Goal: Find specific page/section: Find specific page/section

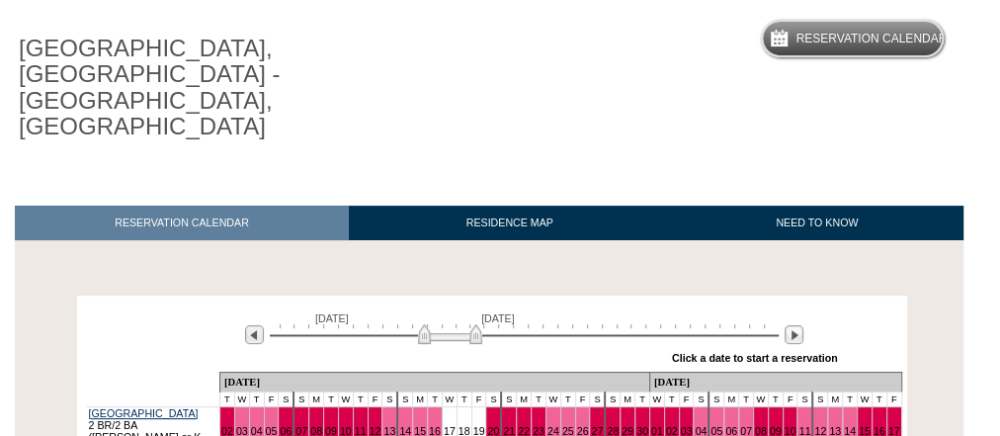
scroll to position [237, 0]
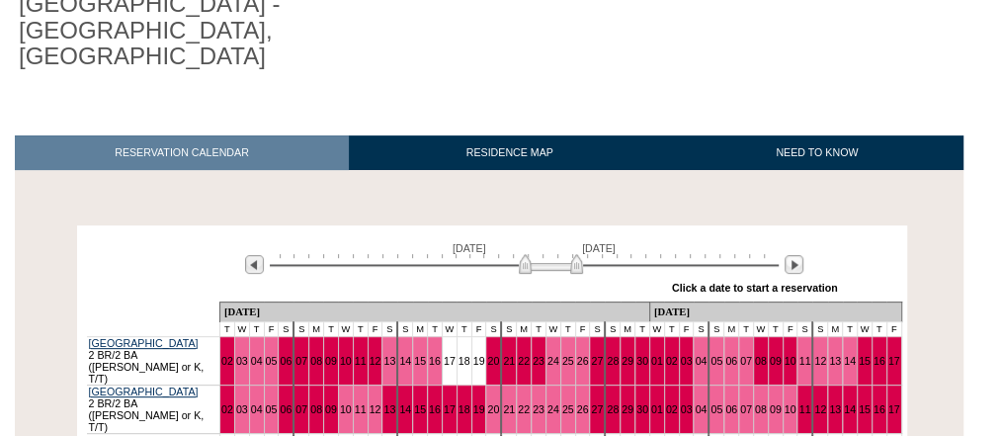
drag, startPoint x: 446, startPoint y: 194, endPoint x: 546, endPoint y: 196, distance: 100.8
click at [546, 254] on img at bounding box center [551, 264] width 64 height 20
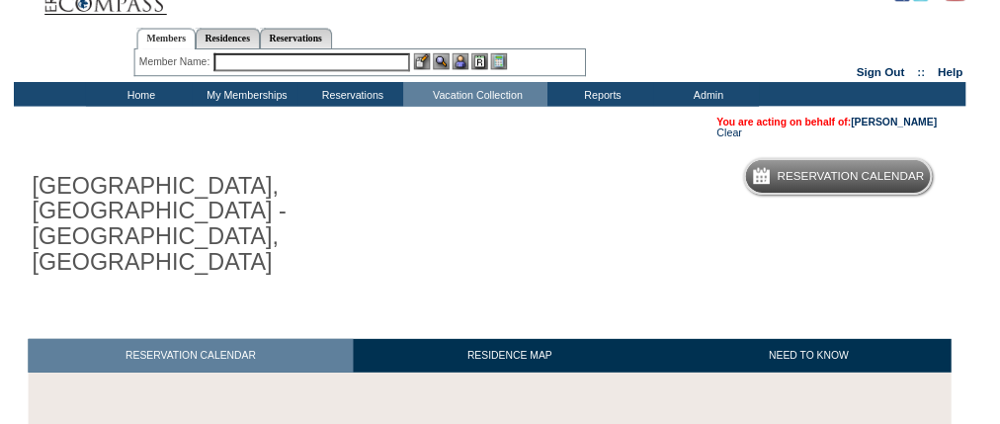
scroll to position [0, 0]
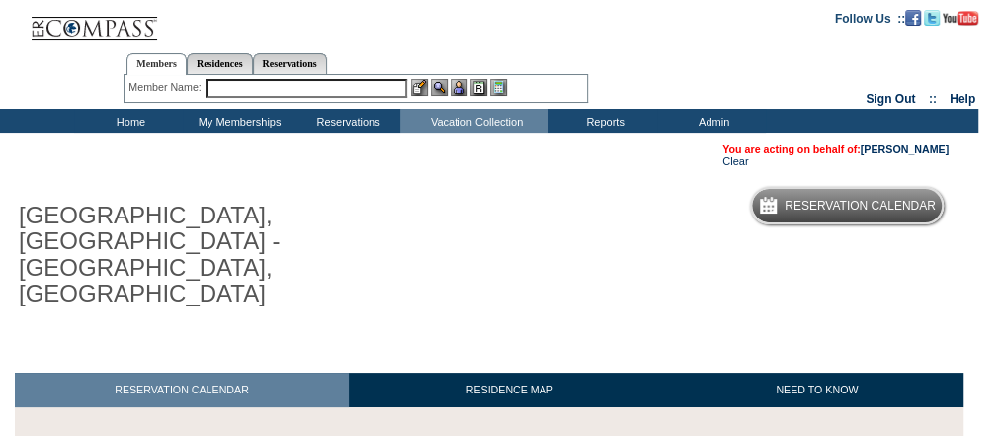
click at [281, 87] on input "text" at bounding box center [307, 88] width 202 height 19
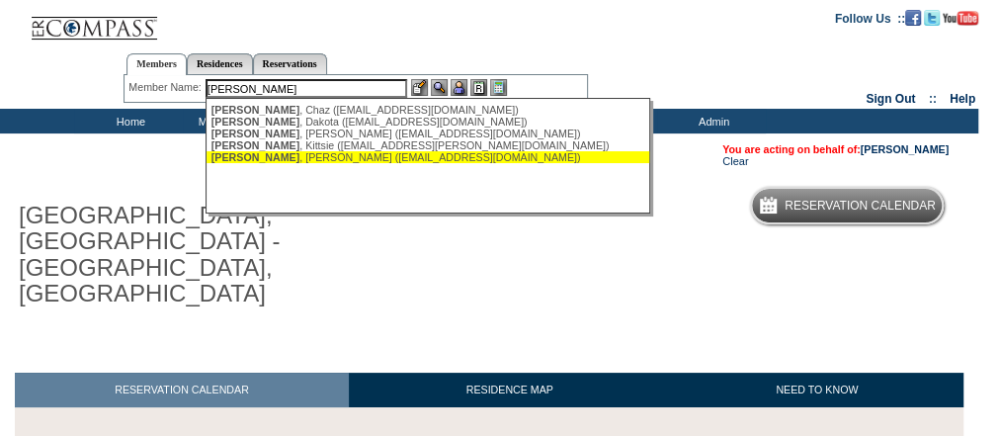
click at [279, 163] on div "Klaes , Robin (rtk960@gmail.com)" at bounding box center [428, 157] width 435 height 12
type input "Klaes, Robin (rtk960@gmail.com)"
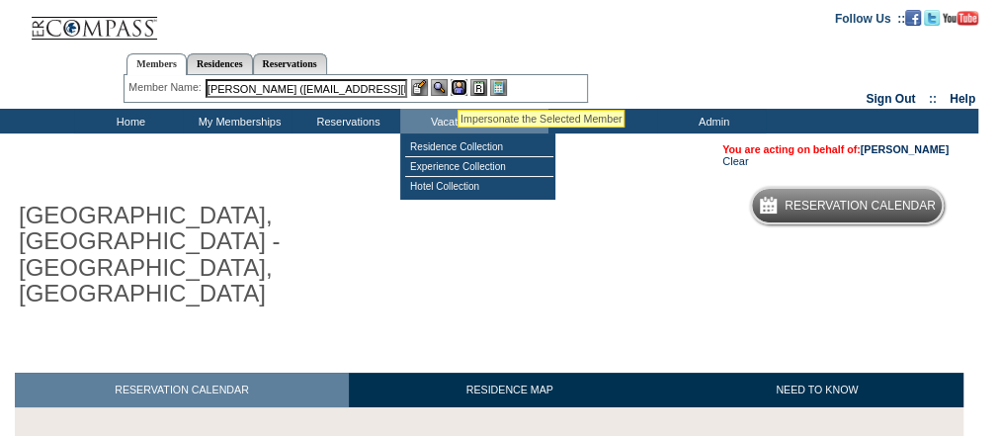
click at [457, 85] on img at bounding box center [459, 87] width 17 height 17
click at [439, 87] on img at bounding box center [439, 87] width 17 height 17
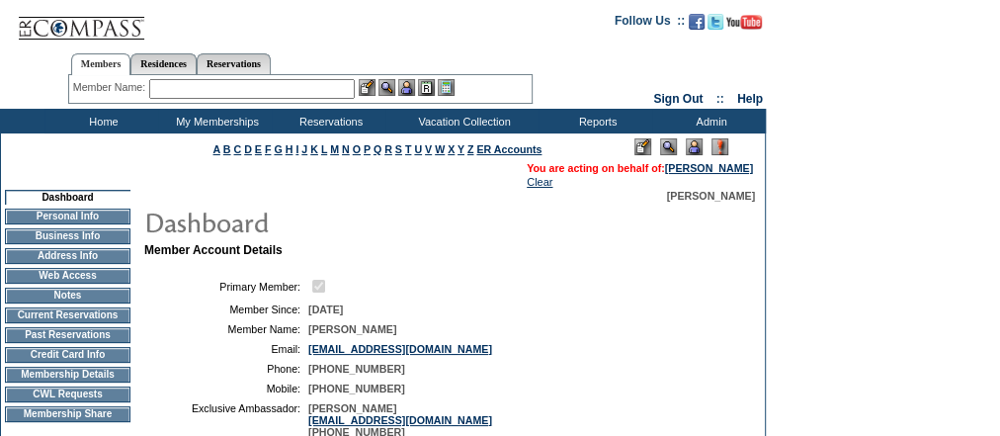
click at [99, 118] on td "Home" at bounding box center [101, 121] width 114 height 25
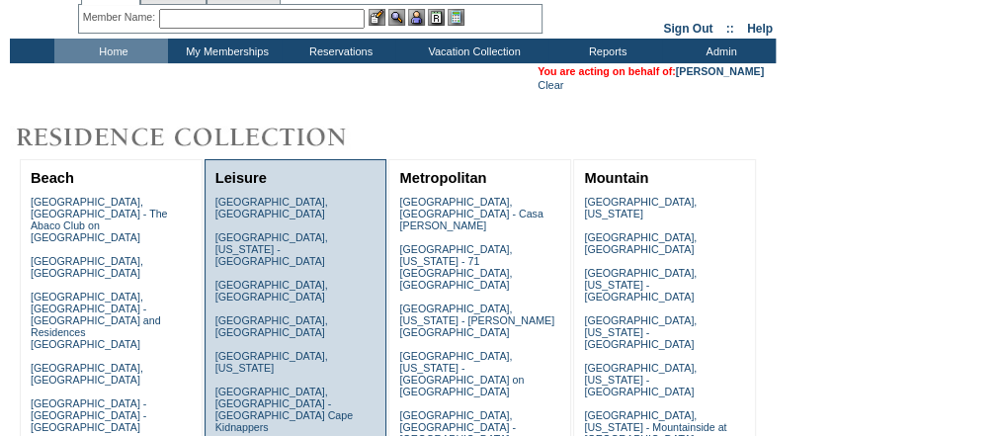
scroll to position [158, 0]
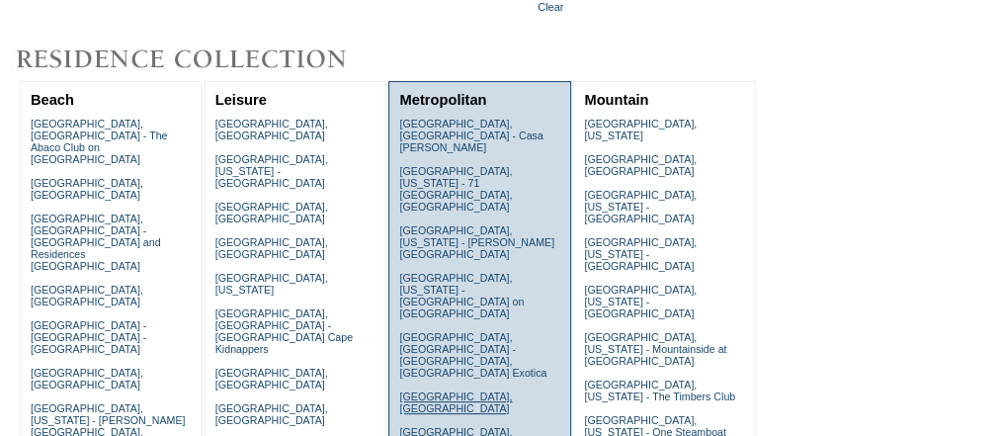
click at [451, 390] on link "Florence, Italy" at bounding box center [455, 402] width 113 height 24
